Goal: Task Accomplishment & Management: Manage account settings

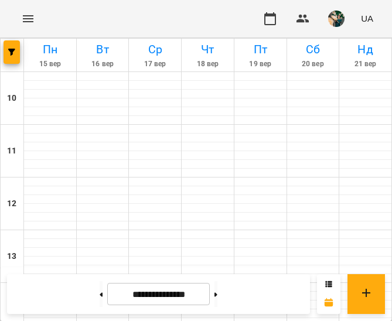
scroll to position [469, 0]
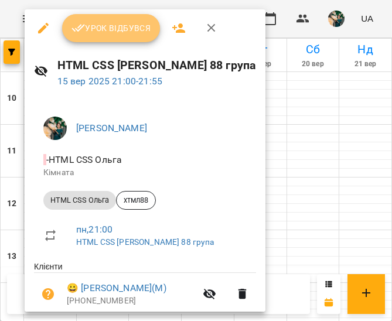
click at [102, 30] on span "Урок відбувся" at bounding box center [112, 28] width 80 height 14
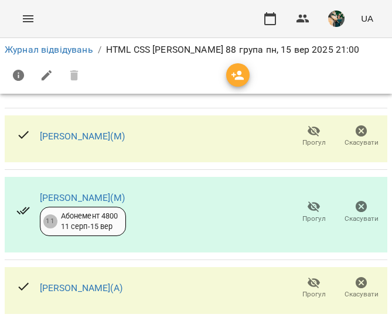
scroll to position [76, 0]
click at [308, 278] on icon "button" at bounding box center [314, 283] width 13 height 11
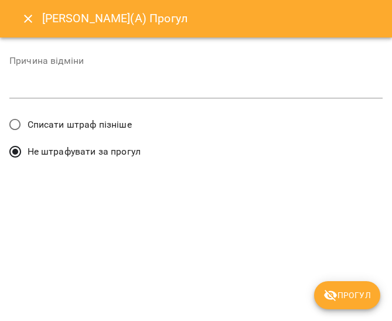
click at [96, 120] on span "Списати штраф пізніше" at bounding box center [80, 125] width 104 height 14
click at [351, 293] on span "Прогул" at bounding box center [347, 296] width 47 height 14
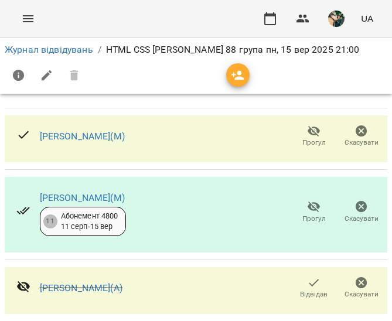
scroll to position [165, 0]
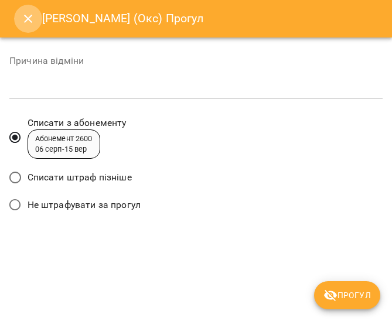
click at [27, 19] on icon "Close" at bounding box center [28, 19] width 14 height 14
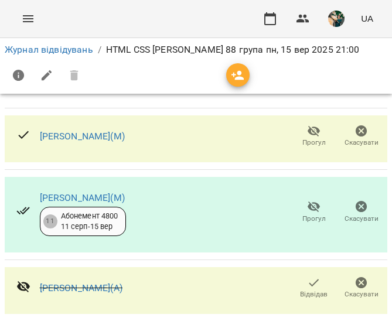
scroll to position [188, 0]
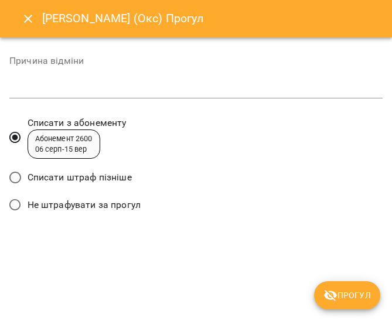
click at [36, 174] on span "Списати штраф пізніше" at bounding box center [80, 178] width 104 height 14
click at [345, 293] on span "Прогул" at bounding box center [347, 296] width 47 height 14
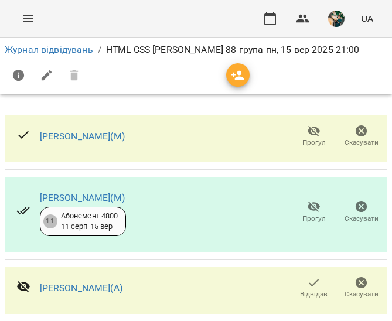
scroll to position [266, 0]
click at [43, 52] on link "Журнал відвідувань" at bounding box center [49, 49] width 89 height 11
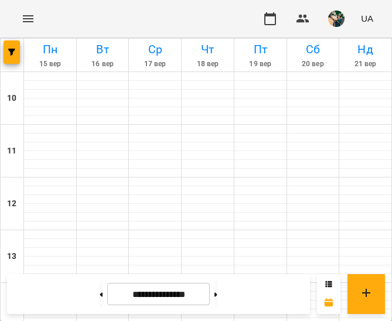
scroll to position [469, 0]
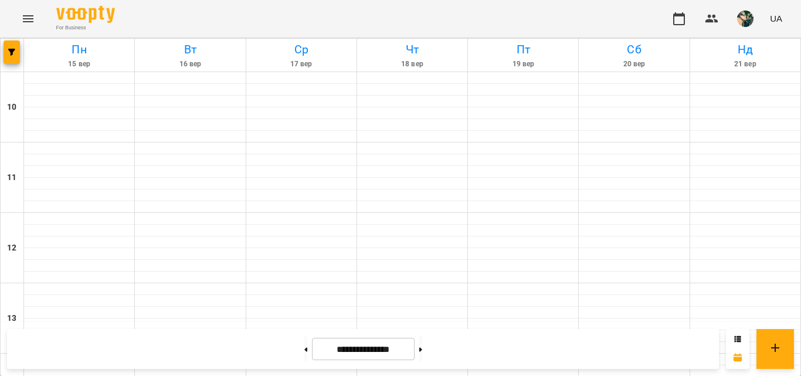
scroll to position [586, 0]
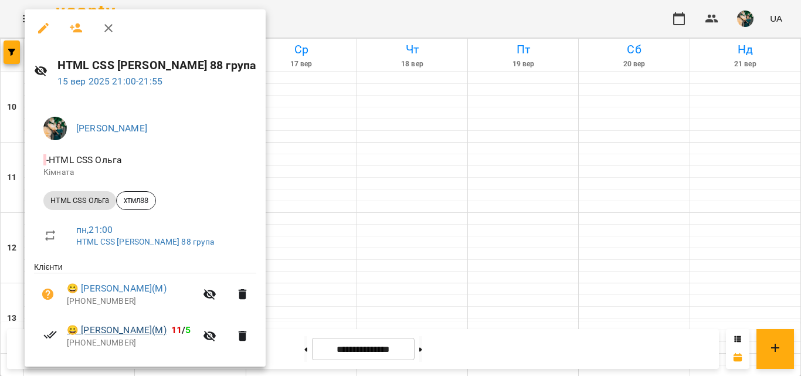
scroll to position [0, 0]
